Goal: Information Seeking & Learning: Learn about a topic

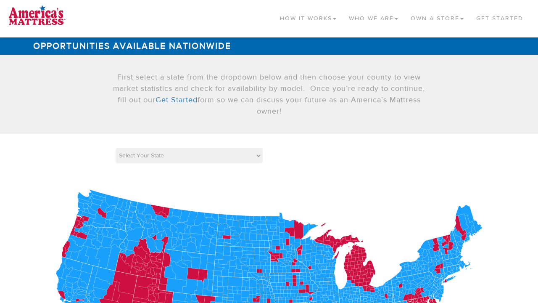
scroll to position [463, 0]
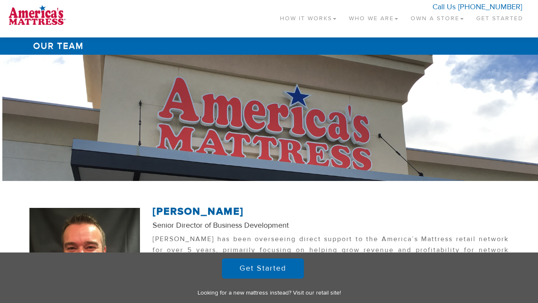
scroll to position [691, 0]
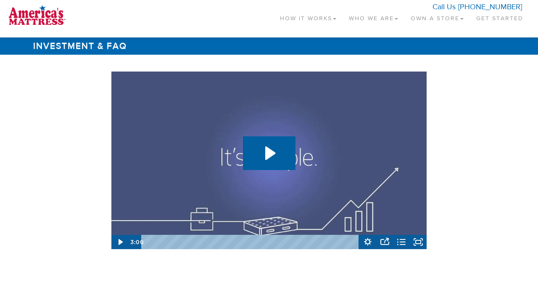
scroll to position [1259, 0]
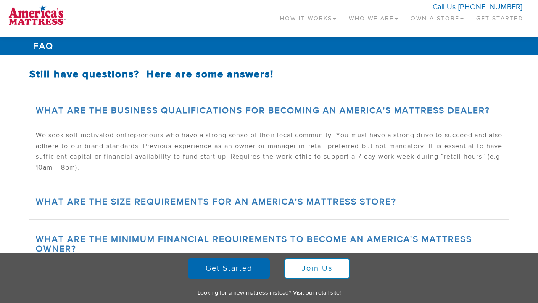
scroll to position [415, 0]
